Goal: Information Seeking & Learning: Learn about a topic

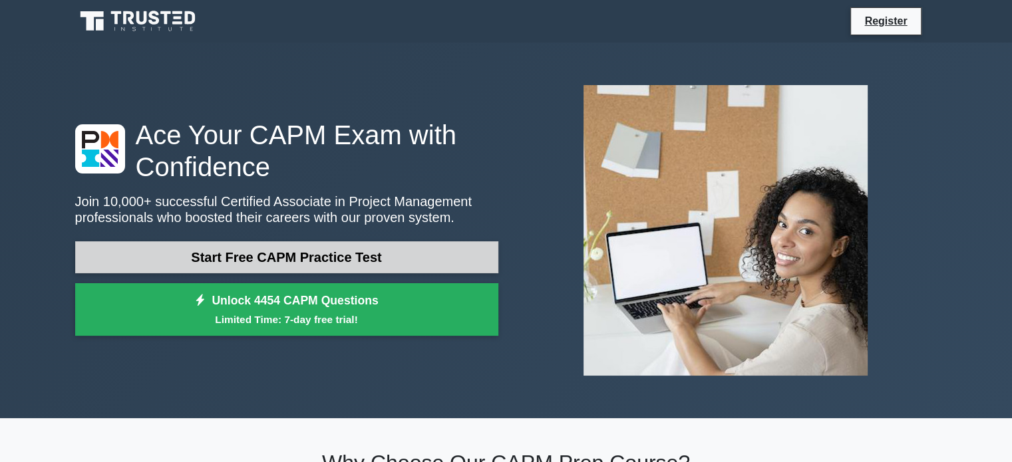
click at [325, 255] on link "Start Free CAPM Practice Test" at bounding box center [286, 257] width 423 height 32
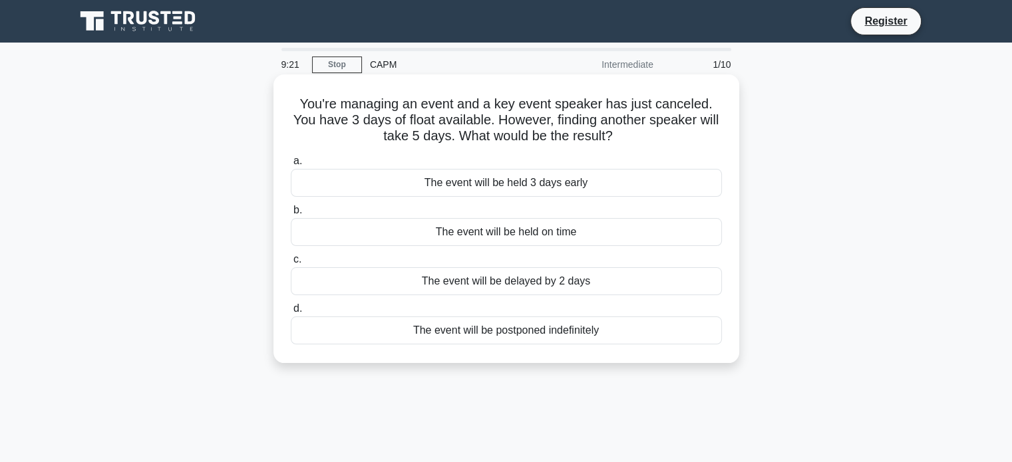
click at [571, 238] on div "The event will be held on time" at bounding box center [506, 232] width 431 height 28
click at [291, 215] on input "b. The event will be held on time" at bounding box center [291, 210] width 0 height 9
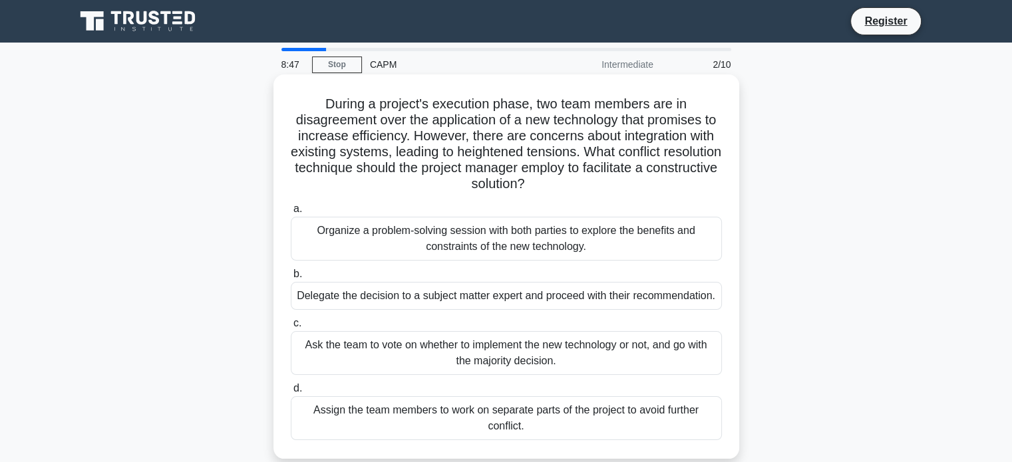
click at [502, 220] on div "Organize a problem-solving session with both parties to explore the benefits an…" at bounding box center [506, 239] width 431 height 44
click at [291, 214] on input "a. Organize a problem-solving session with both parties to explore the benefits…" at bounding box center [291, 209] width 0 height 9
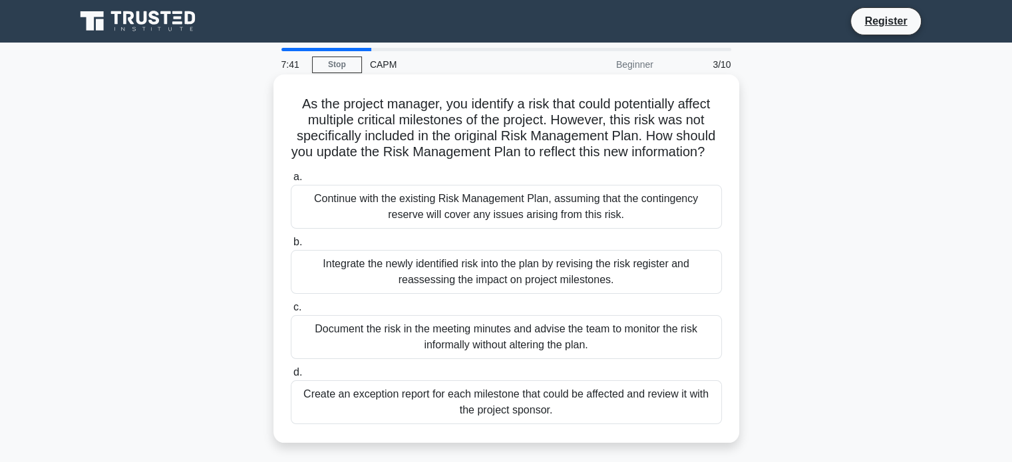
click at [466, 289] on div "Integrate the newly identified risk into the plan by revising the risk register…" at bounding box center [506, 272] width 431 height 44
click at [291, 247] on input "b. Integrate the newly identified risk into the plan by revising the risk regis…" at bounding box center [291, 242] width 0 height 9
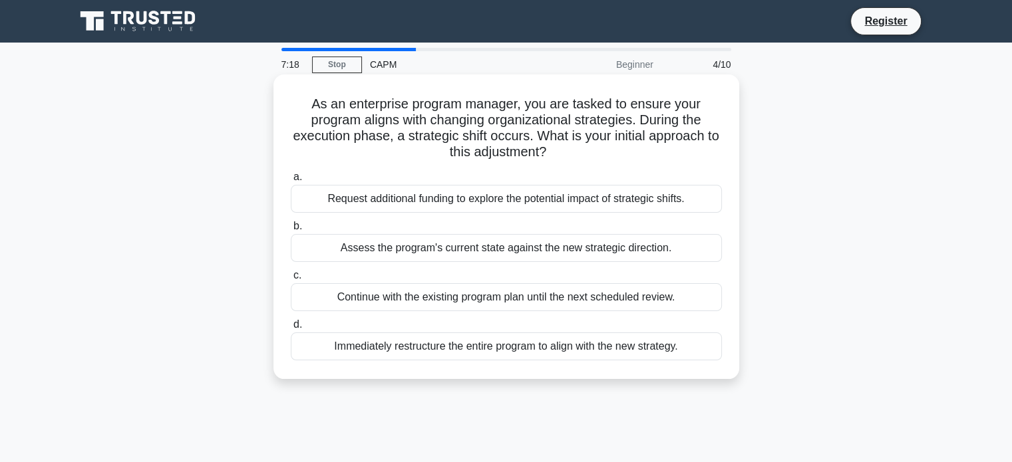
click at [496, 352] on div "Immediately restructure the entire program to align with the new strategy." at bounding box center [506, 347] width 431 height 28
click at [291, 329] on input "d. Immediately restructure the entire program to align with the new strategy." at bounding box center [291, 325] width 0 height 9
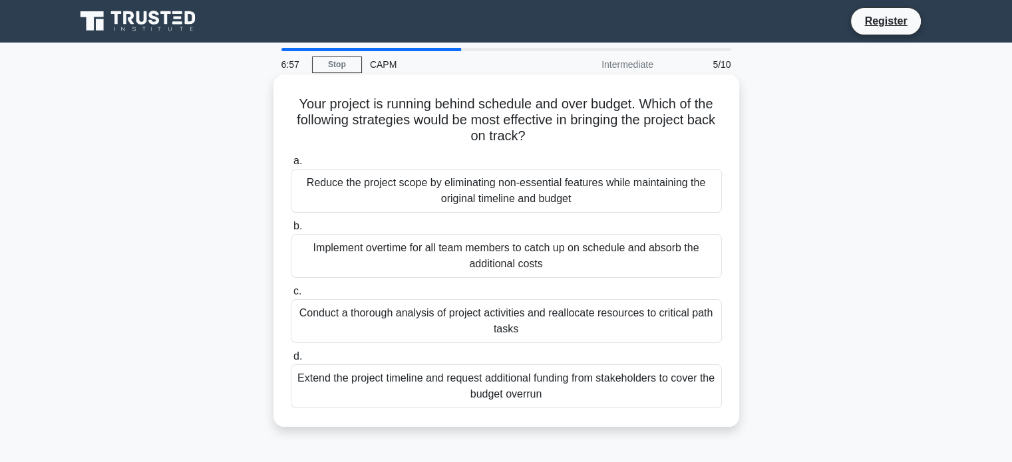
click at [357, 328] on div "Conduct a thorough analysis of project activities and reallocate resources to c…" at bounding box center [506, 321] width 431 height 44
click at [291, 296] on input "c. Conduct a thorough analysis of project activities and reallocate resources t…" at bounding box center [291, 291] width 0 height 9
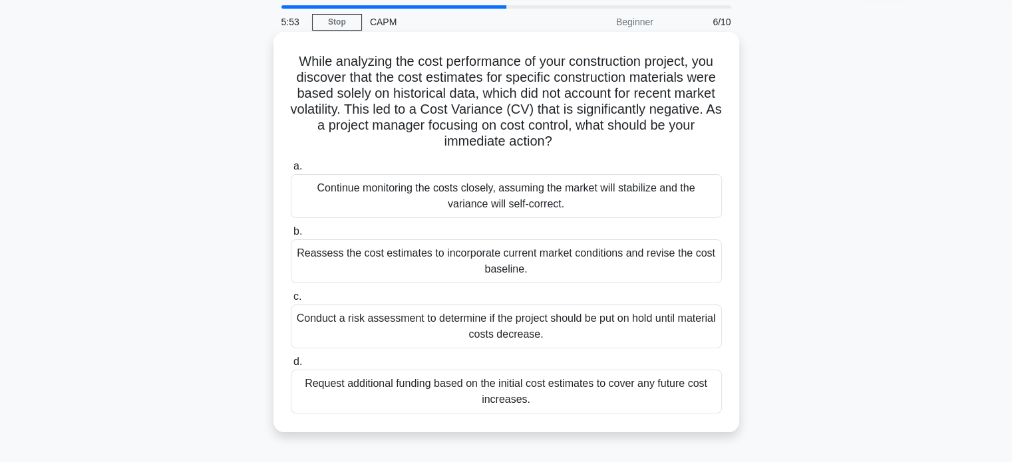
scroll to position [67, 0]
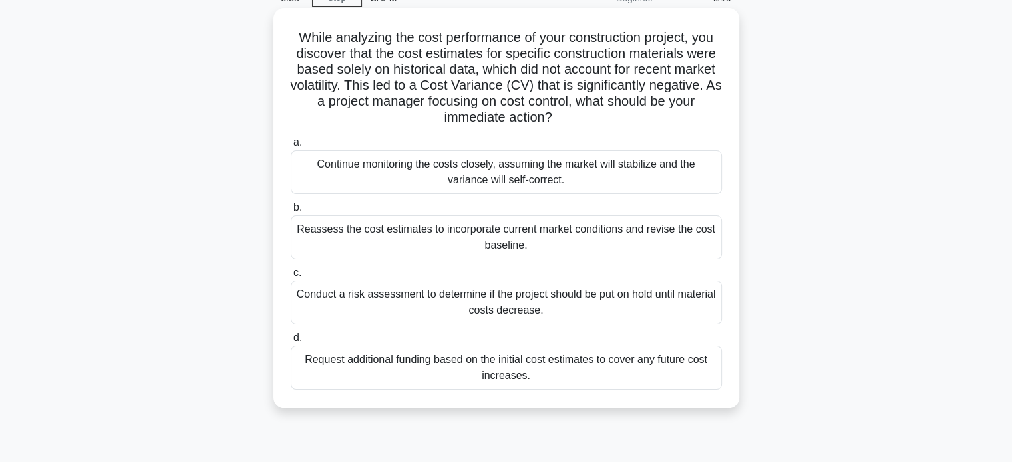
click at [444, 241] on div "Reassess the cost estimates to incorporate current market conditions and revise…" at bounding box center [506, 238] width 431 height 44
click at [291, 212] on input "b. Reassess the cost estimates to incorporate current market conditions and rev…" at bounding box center [291, 208] width 0 height 9
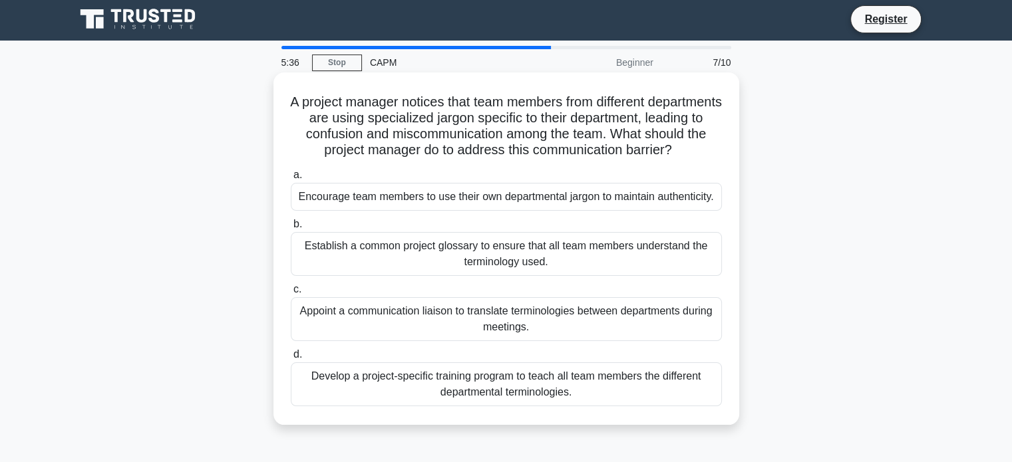
scroll to position [0, 0]
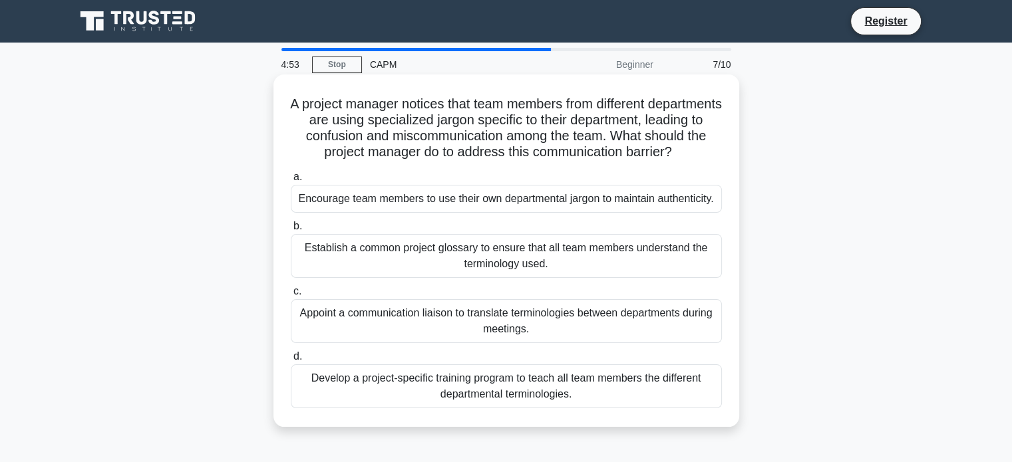
click at [426, 272] on div "Establish a common project glossary to ensure that all team members understand …" at bounding box center [506, 256] width 431 height 44
click at [291, 231] on input "b. Establish a common project glossary to ensure that all team members understa…" at bounding box center [291, 226] width 0 height 9
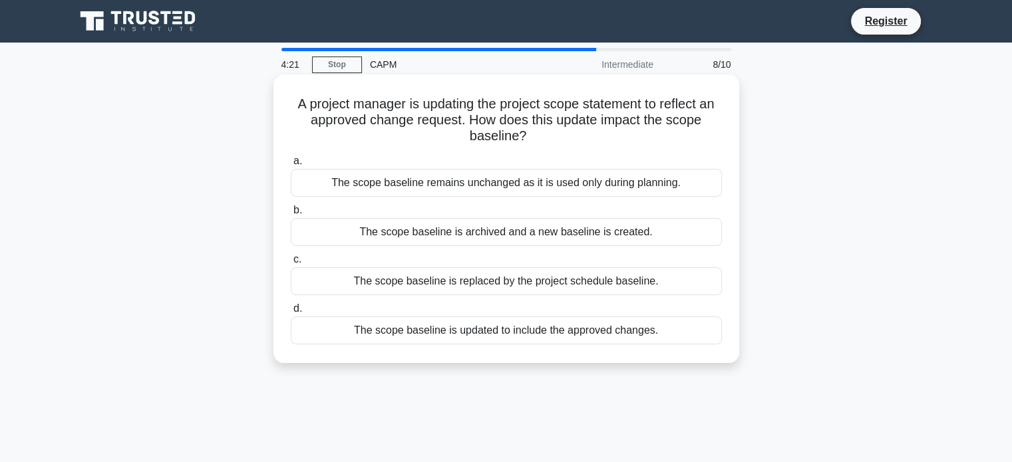
click at [400, 185] on div "The scope baseline remains unchanged as it is used only during planning." at bounding box center [506, 183] width 431 height 28
click at [291, 166] on input "a. The scope baseline remains unchanged as it is used only during planning." at bounding box center [291, 161] width 0 height 9
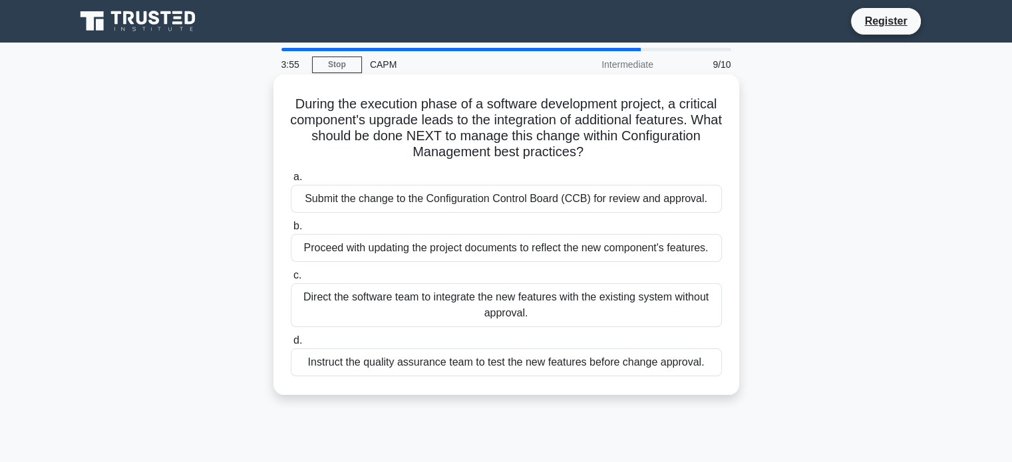
click at [426, 202] on div "Submit the change to the Configuration Control Board (CCB) for review and appro…" at bounding box center [506, 199] width 431 height 28
click at [291, 182] on input "a. Submit the change to the Configuration Control Board (CCB) for review and ap…" at bounding box center [291, 177] width 0 height 9
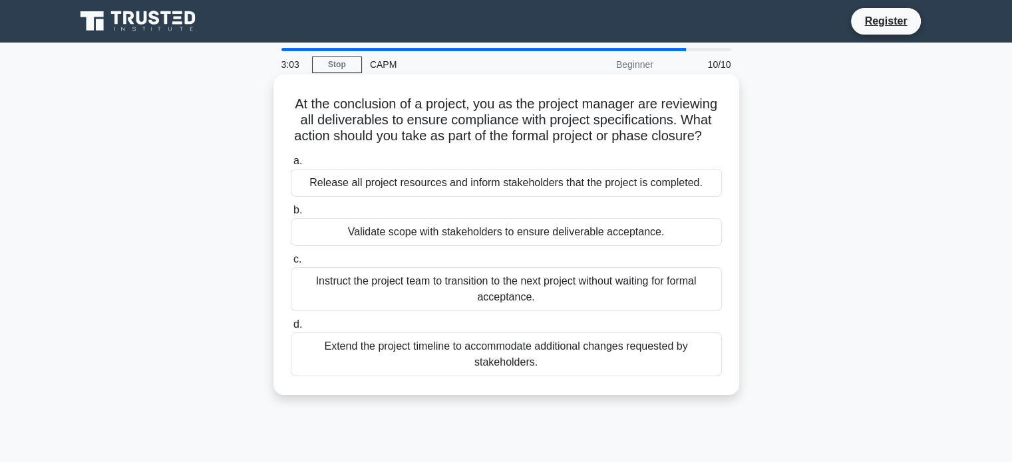
click at [450, 246] on div "Validate scope with stakeholders to ensure deliverable acceptance." at bounding box center [506, 232] width 431 height 28
click at [487, 246] on div "Validate scope with stakeholders to ensure deliverable acceptance." at bounding box center [506, 232] width 431 height 28
click at [291, 215] on input "b. Validate scope with stakeholders to ensure deliverable acceptance." at bounding box center [291, 210] width 0 height 9
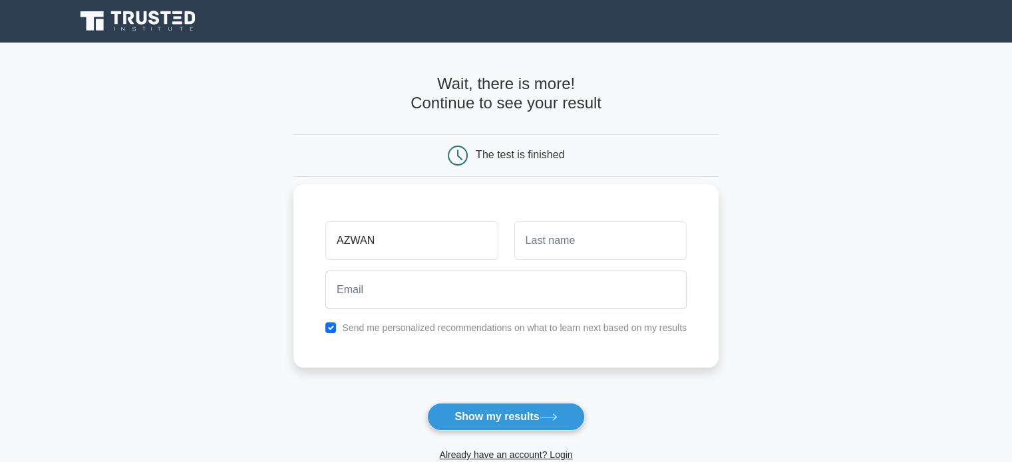
type input "AZWAN"
click at [526, 227] on input "text" at bounding box center [600, 241] width 172 height 39
type input "RAZLEE"
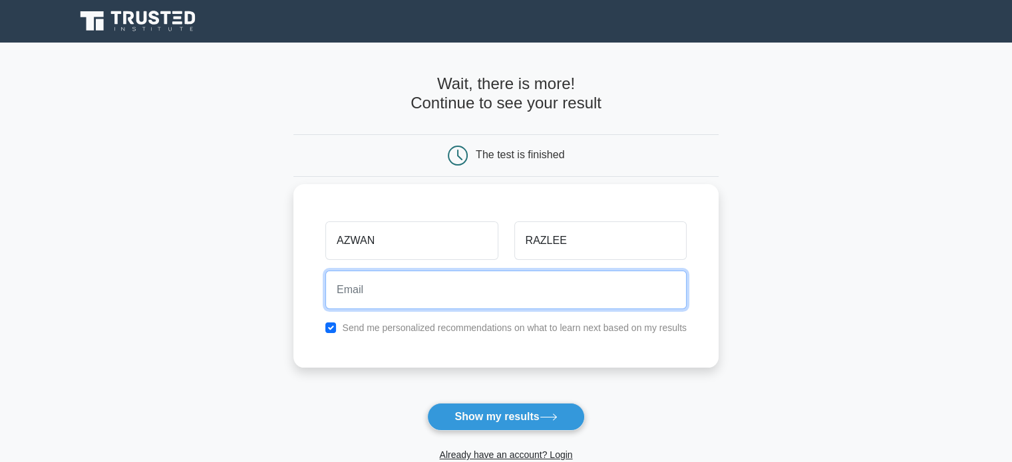
click at [431, 299] on input "email" at bounding box center [505, 290] width 361 height 39
type input "azwanrazlee@gmail.com"
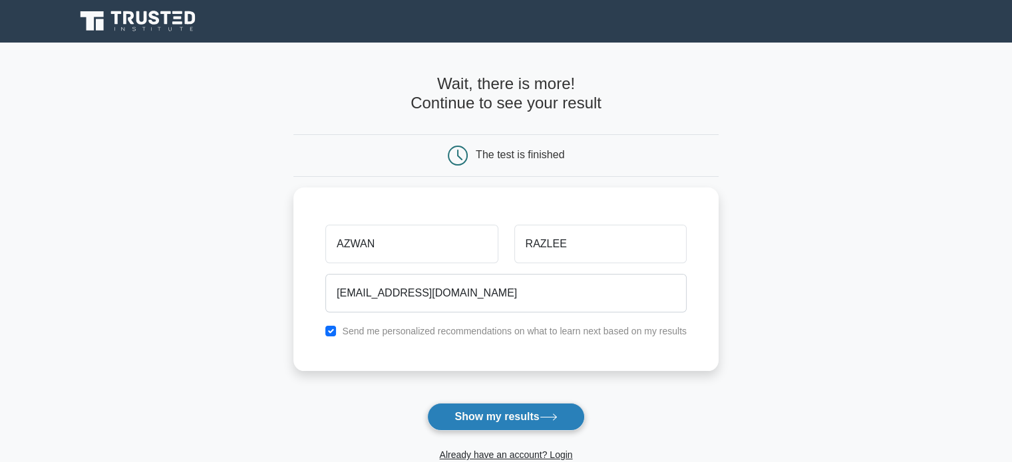
click at [503, 419] on button "Show my results" at bounding box center [505, 417] width 157 height 28
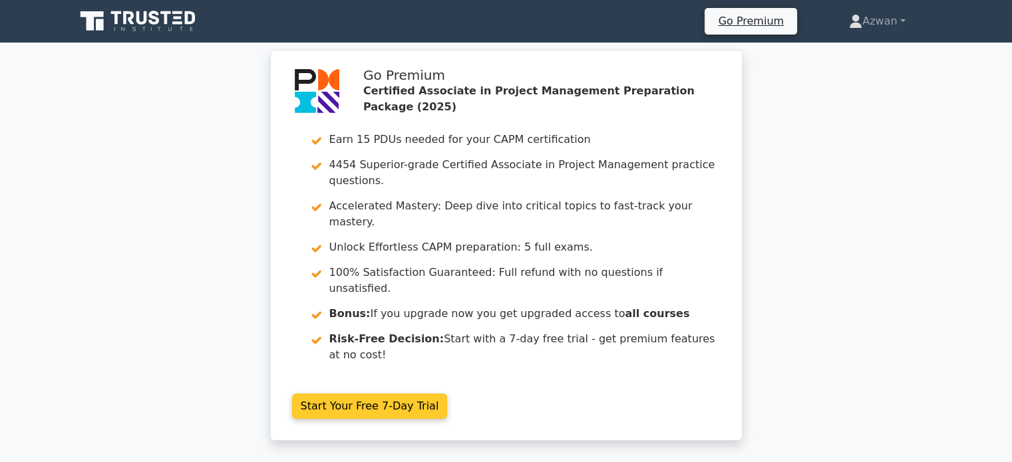
drag, startPoint x: 703, startPoint y: 231, endPoint x: 697, endPoint y: 215, distance: 17.7
click at [448, 394] on link "Start Your Free 7-Day Trial" at bounding box center [370, 406] width 156 height 25
